Goal: Transaction & Acquisition: Subscribe to service/newsletter

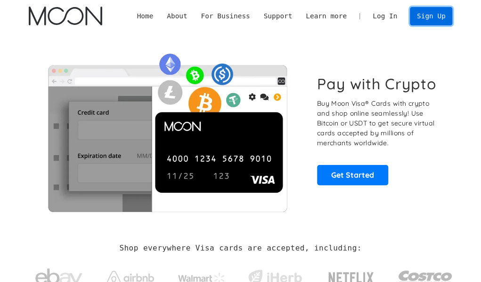
click at [426, 22] on link "Sign Up" at bounding box center [431, 16] width 42 height 18
click at [389, 16] on link "Log In" at bounding box center [385, 17] width 38 height 18
